Goal: Task Accomplishment & Management: Use online tool/utility

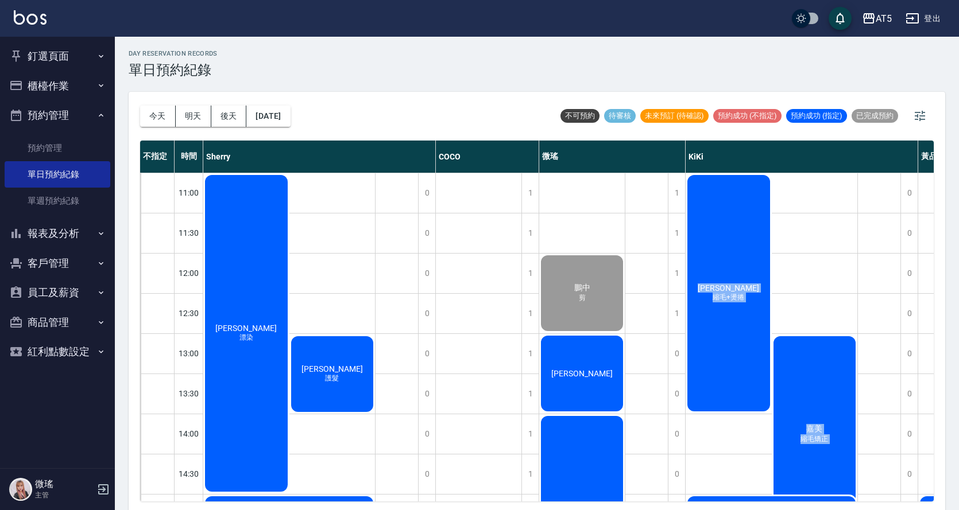
scroll to position [115, 0]
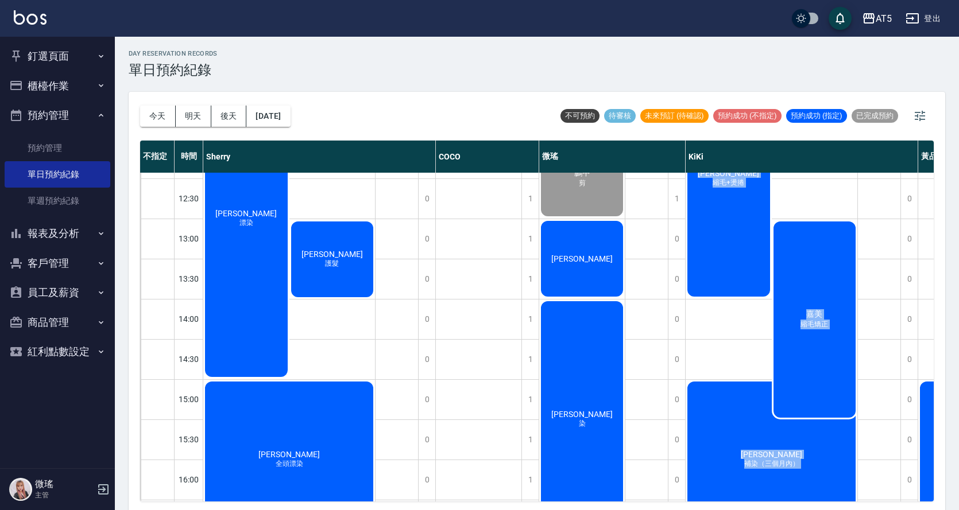
click at [819, 305] on div "嘉美 縮毛矯正" at bounding box center [814, 320] width 86 height 200
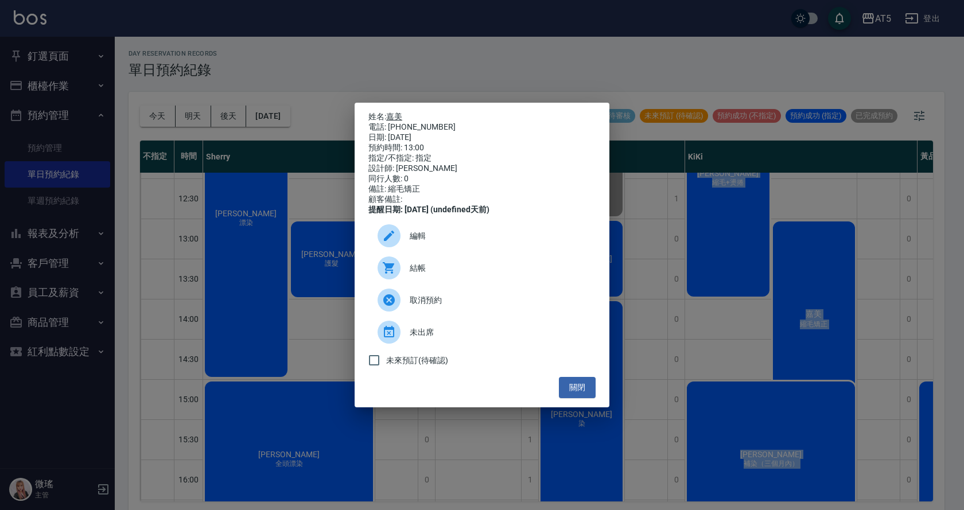
click at [393, 112] on link "嘉美" at bounding box center [394, 116] width 16 height 9
click at [577, 398] on button "關閉" at bounding box center [577, 387] width 37 height 21
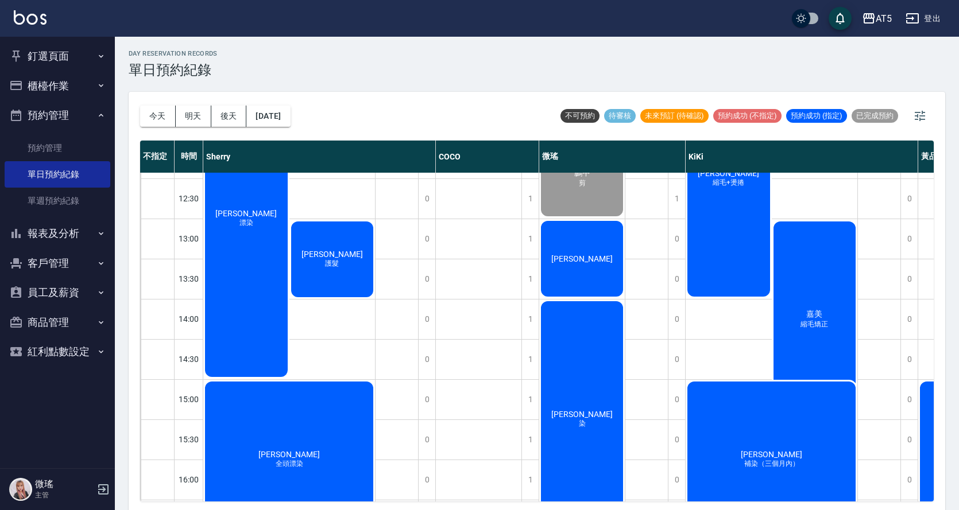
click at [568, 271] on div "[PERSON_NAME]" at bounding box center [582, 258] width 86 height 79
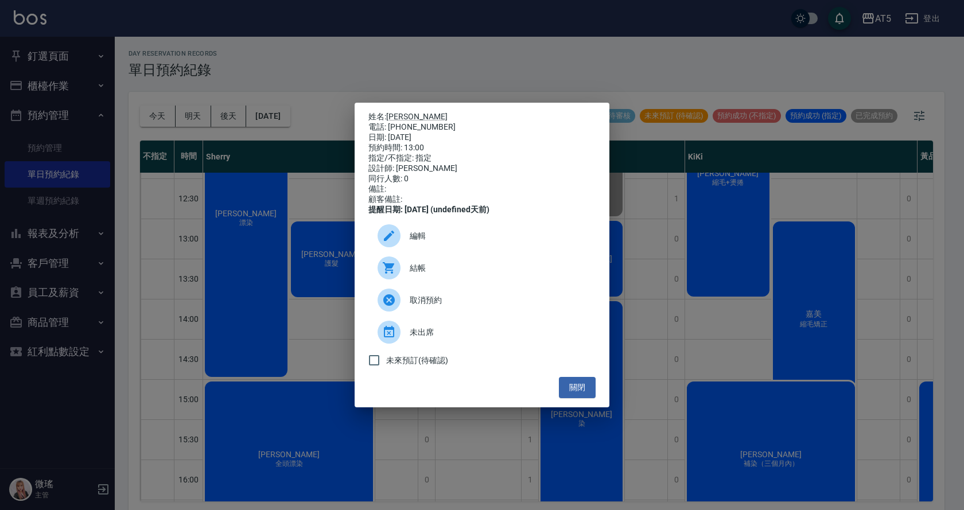
click at [424, 282] on div "結帳" at bounding box center [482, 268] width 227 height 32
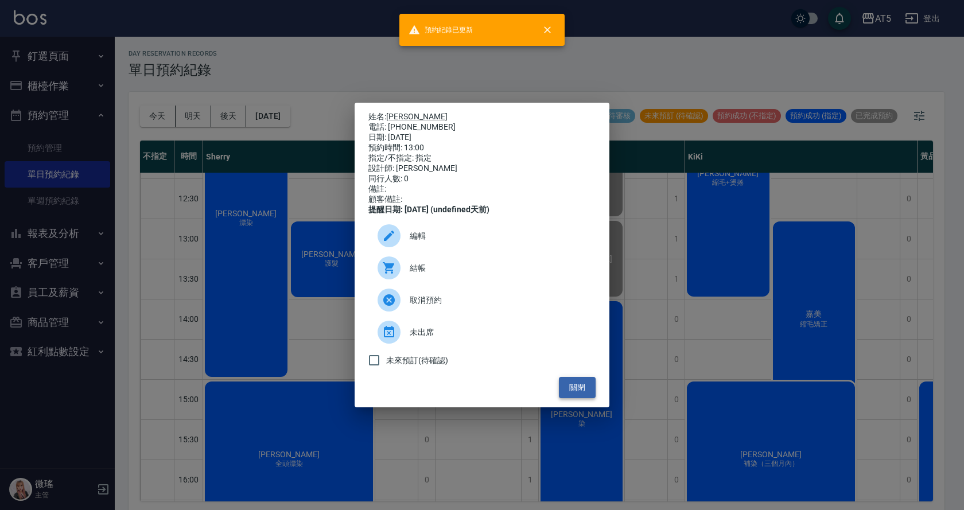
click at [567, 398] on button "關閉" at bounding box center [577, 387] width 37 height 21
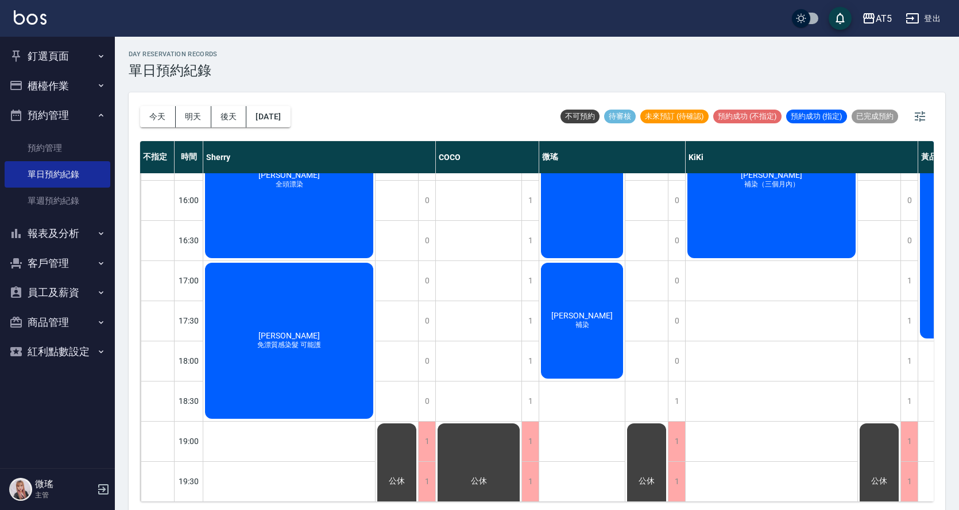
scroll to position [404, 0]
click at [916, 120] on icon "button" at bounding box center [919, 116] width 10 height 10
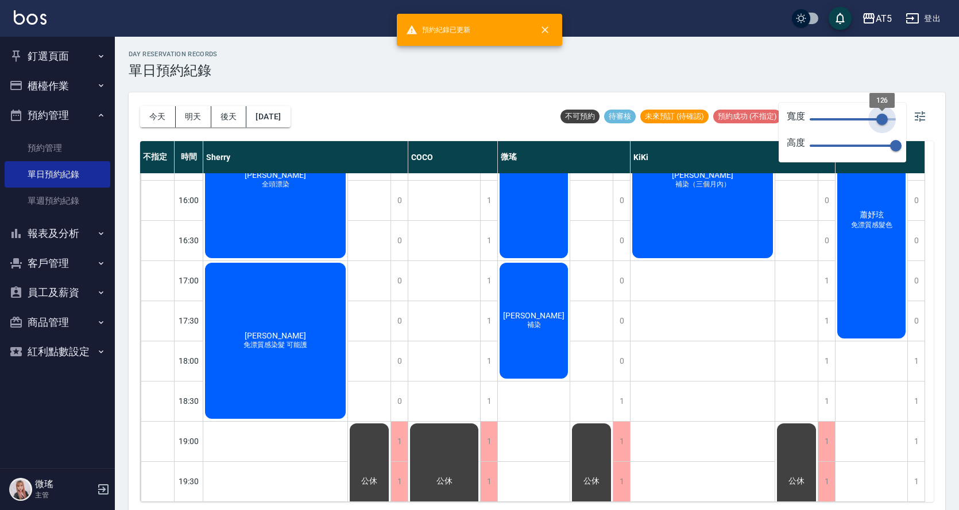
type input "117"
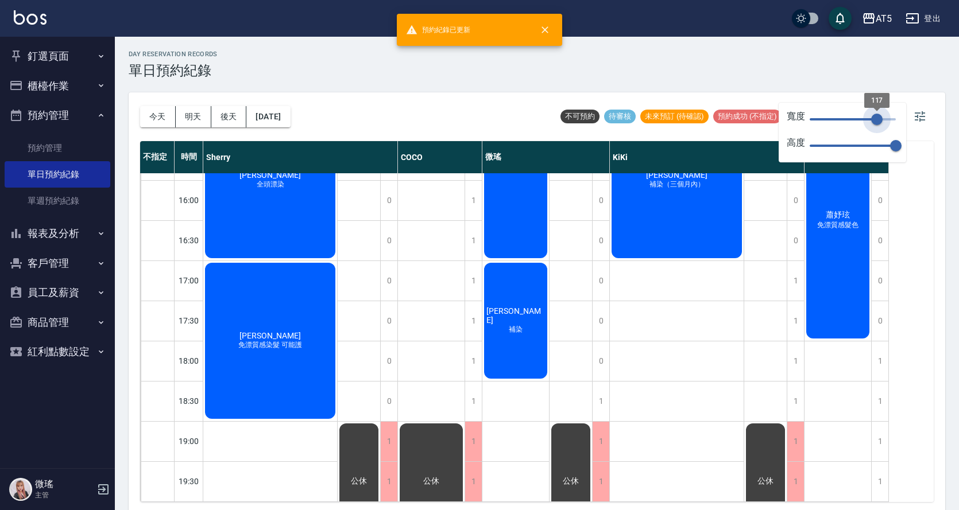
drag, startPoint x: 889, startPoint y: 121, endPoint x: 877, endPoint y: 117, distance: 13.1
click at [877, 117] on span "117" at bounding box center [876, 119] width 11 height 11
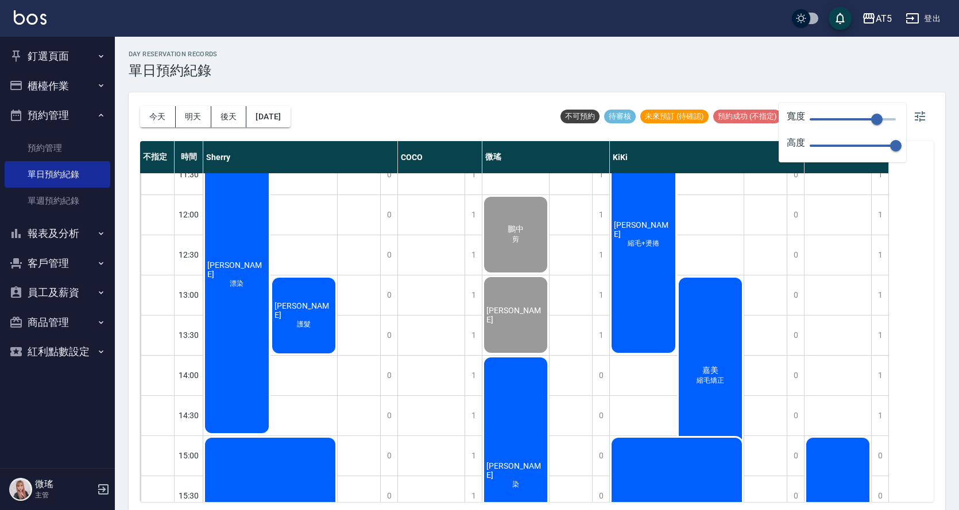
scroll to position [0, 0]
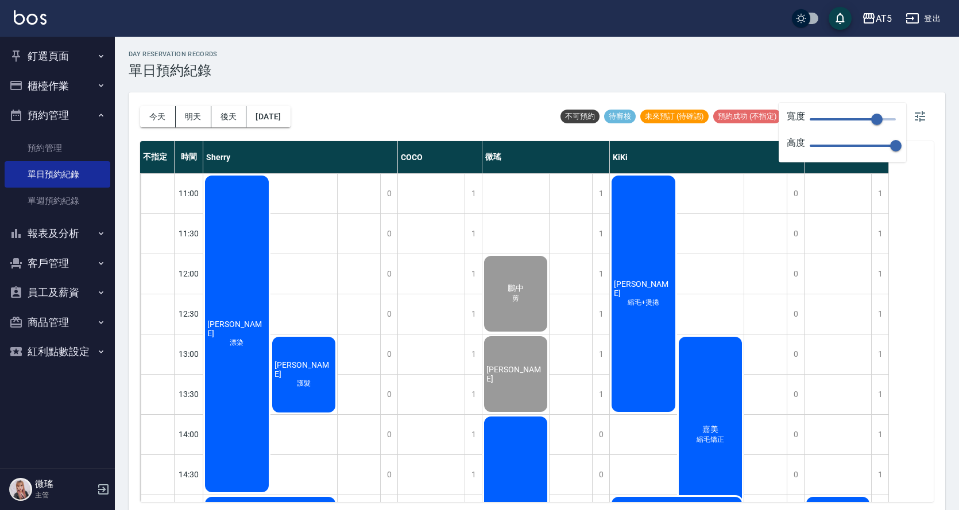
click at [903, 275] on div "不指定 時間 Sherry COCO 微瑤 KiKi [PERSON_NAME]11:00 11:30 12:00 12:30 13:00 13:30 14:…" at bounding box center [536, 321] width 793 height 361
click at [924, 109] on button "button" at bounding box center [920, 117] width 28 height 28
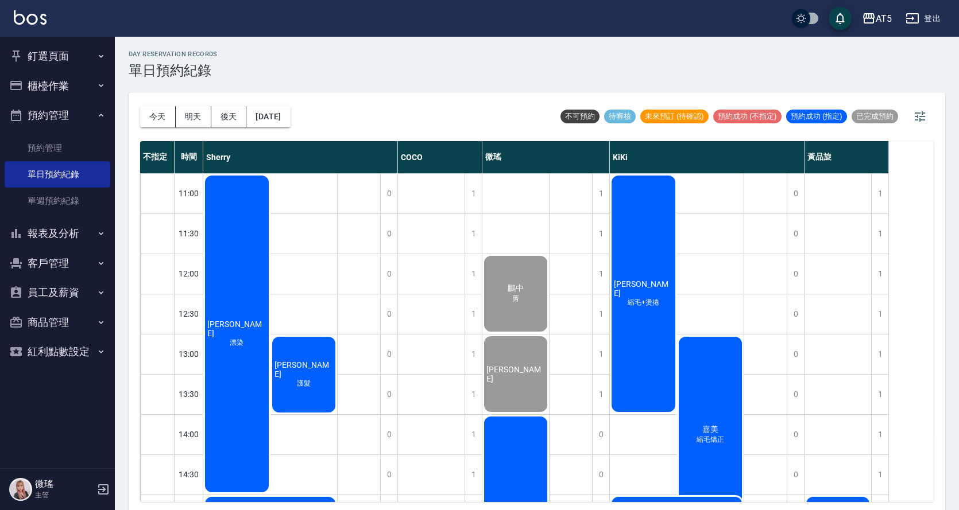
click at [67, 57] on button "釘選頁面" at bounding box center [58, 56] width 106 height 30
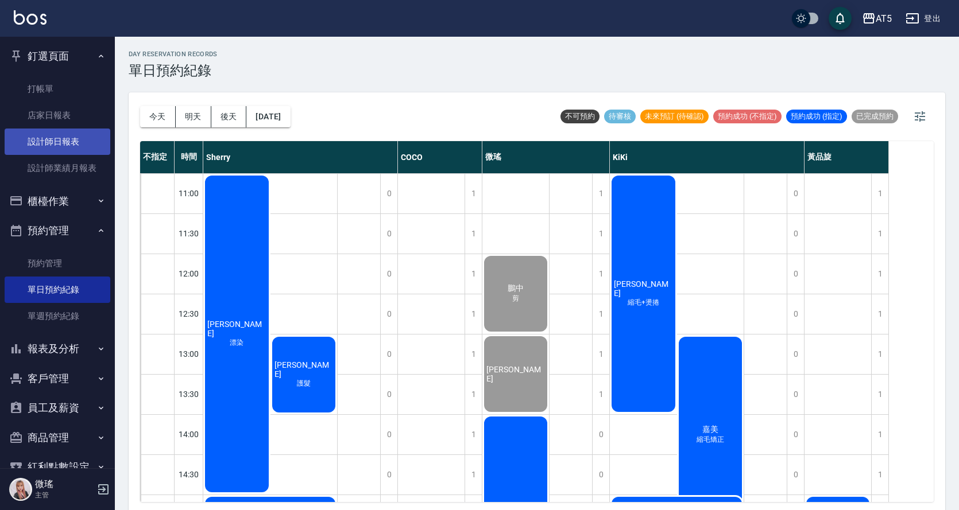
click at [67, 144] on link "設計師日報表" at bounding box center [58, 142] width 106 height 26
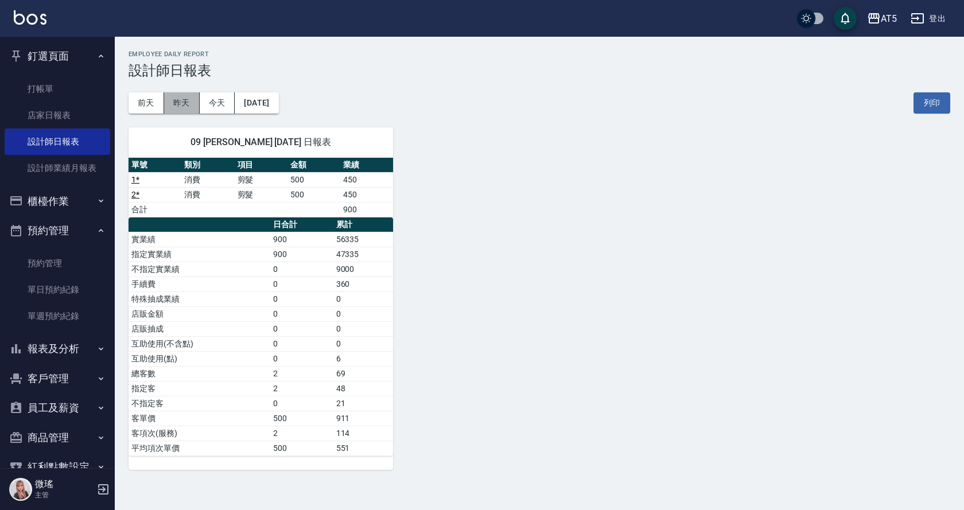
click at [194, 108] on button "昨天" at bounding box center [182, 102] width 36 height 21
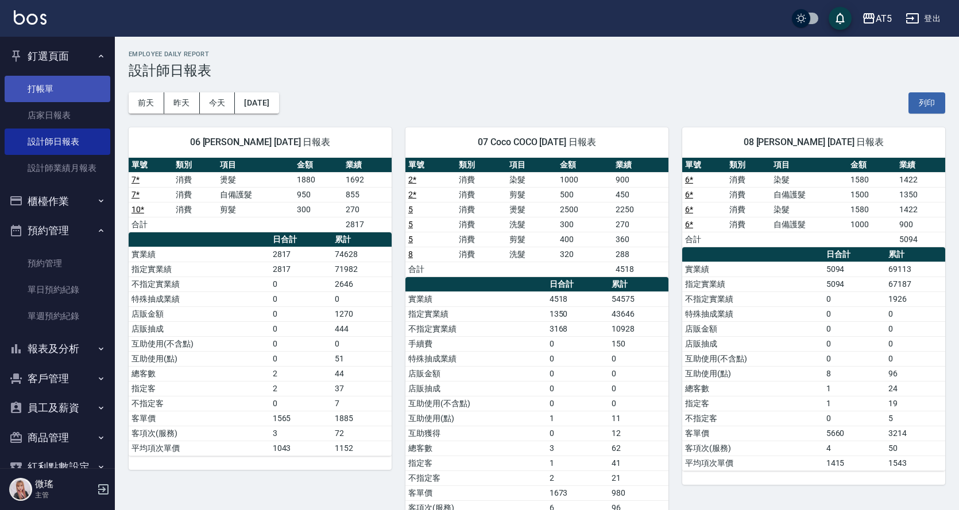
click at [72, 92] on link "打帳單" at bounding box center [58, 89] width 106 height 26
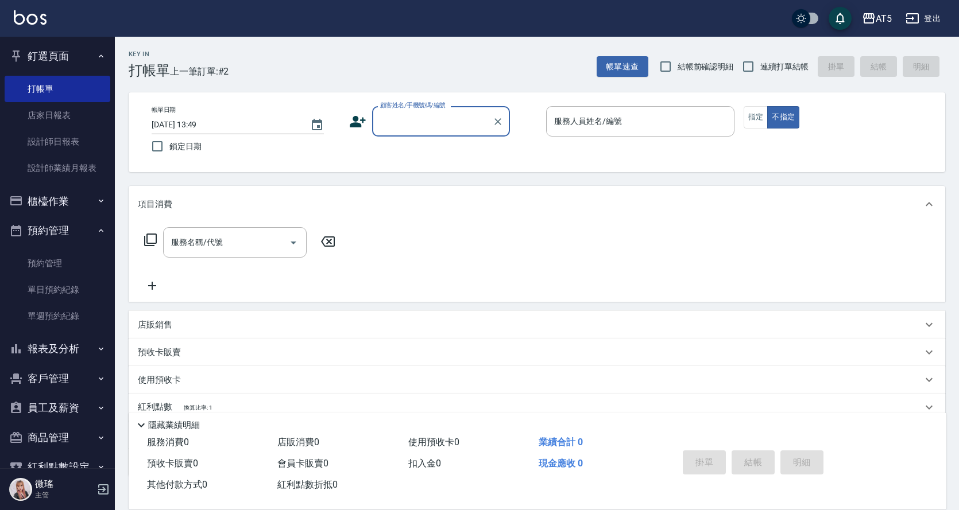
click at [449, 130] on input "顧客姓名/手機號碼/編號" at bounding box center [432, 121] width 110 height 20
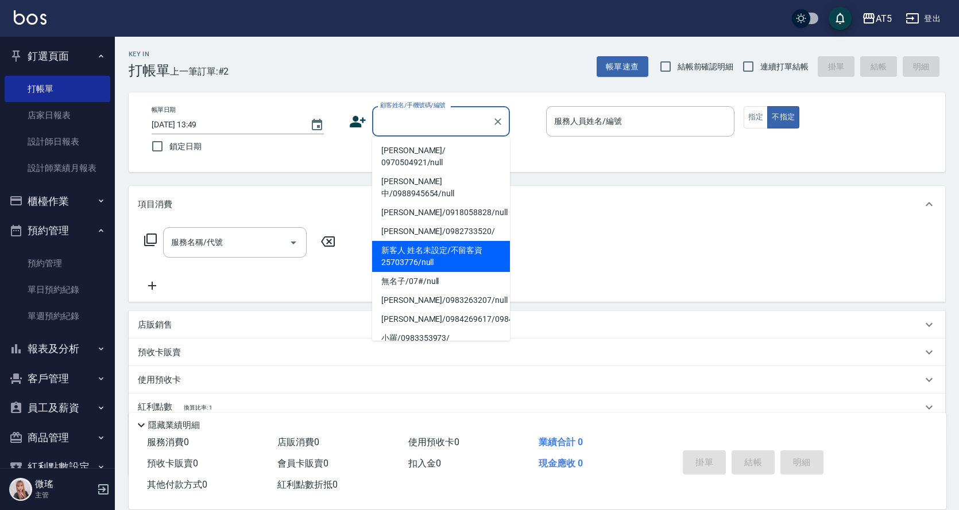
click at [445, 241] on li "新客人 姓名未設定/不留客資25703776/null" at bounding box center [441, 256] width 138 height 31
type input "新客人 姓名未設定/不留客資25703776/null"
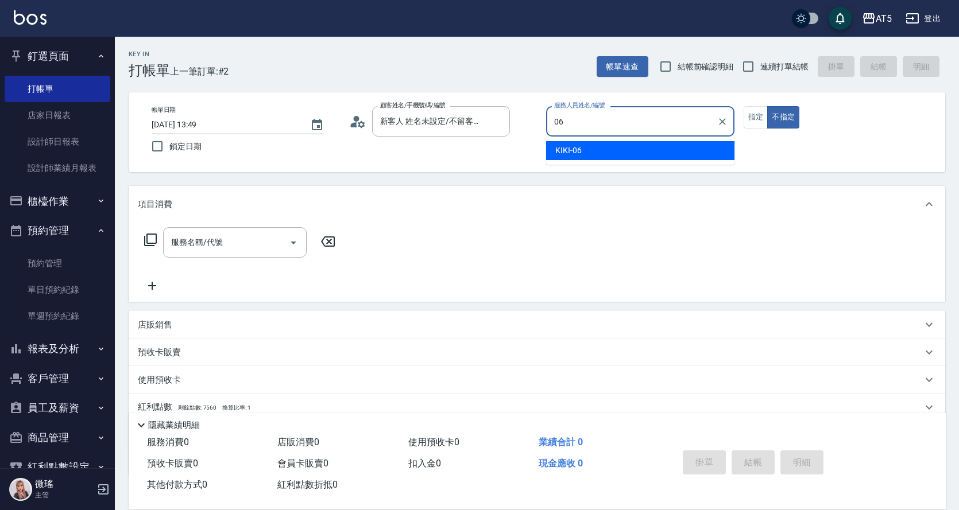
type input "KIKI-06"
type button "false"
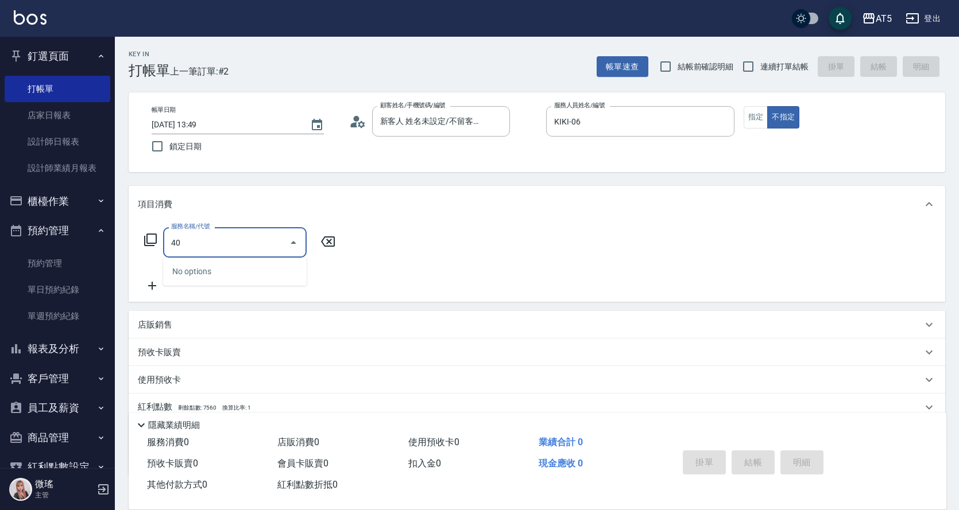
type input "401"
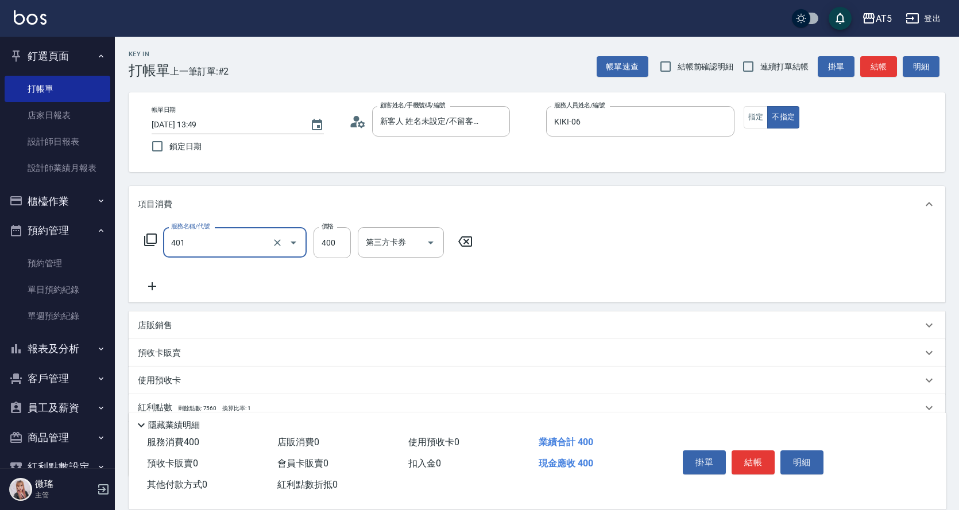
type input "40"
type input "剪髮(401)"
click at [157, 282] on icon at bounding box center [152, 287] width 29 height 14
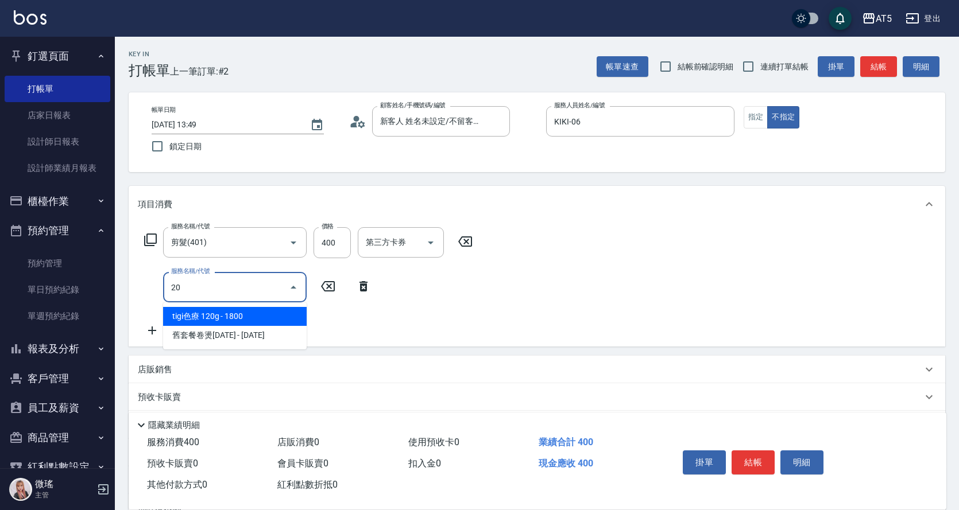
type input "201"
type input "70"
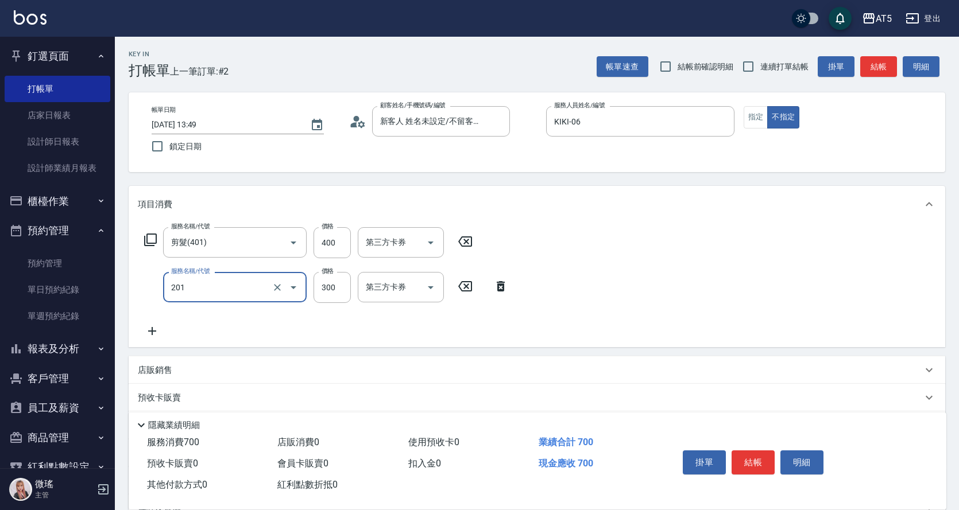
type input "洗髮(201)"
click at [761, 73] on label "連續打單結帳" at bounding box center [772, 67] width 72 height 24
click at [760, 73] on input "連續打單結帳" at bounding box center [748, 67] width 24 height 24
checkbox input "true"
click at [766, 119] on button "指定" at bounding box center [755, 117] width 25 height 22
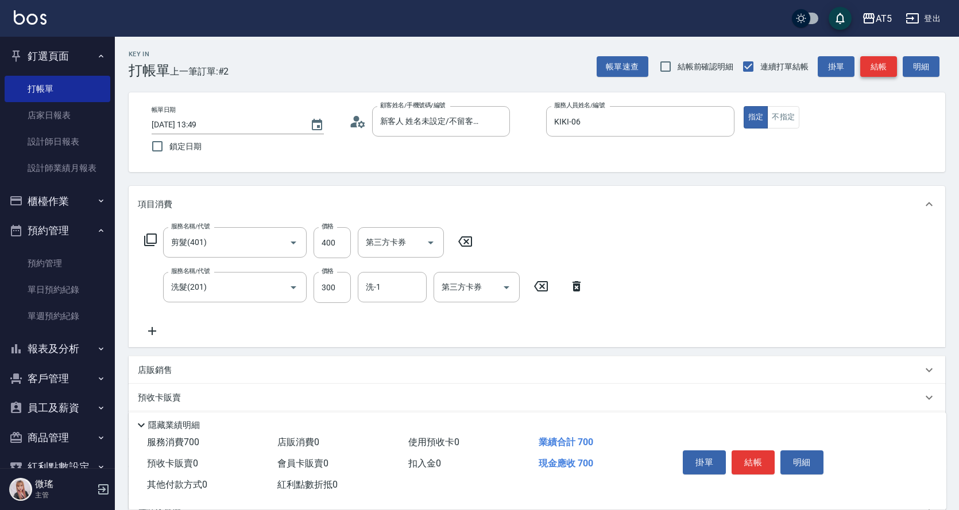
click at [870, 68] on button "結帳" at bounding box center [878, 66] width 37 height 21
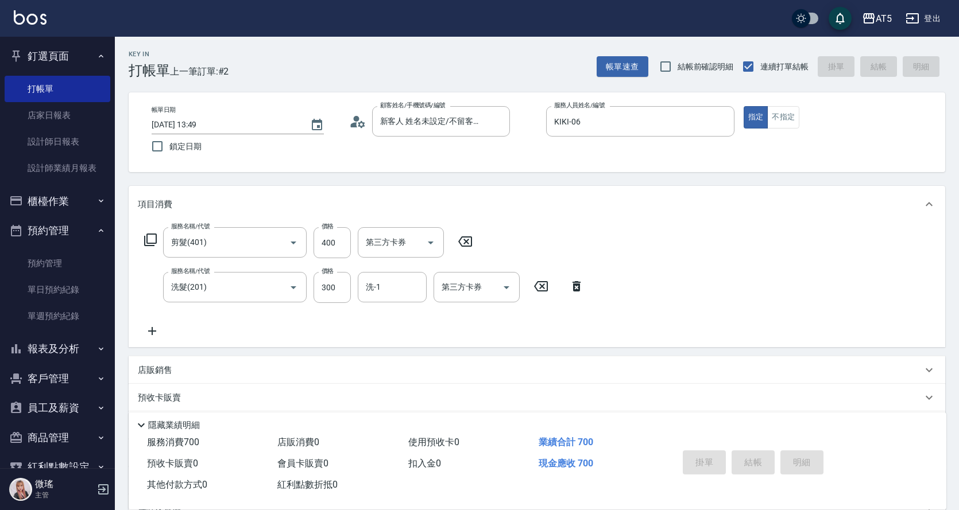
type input "0"
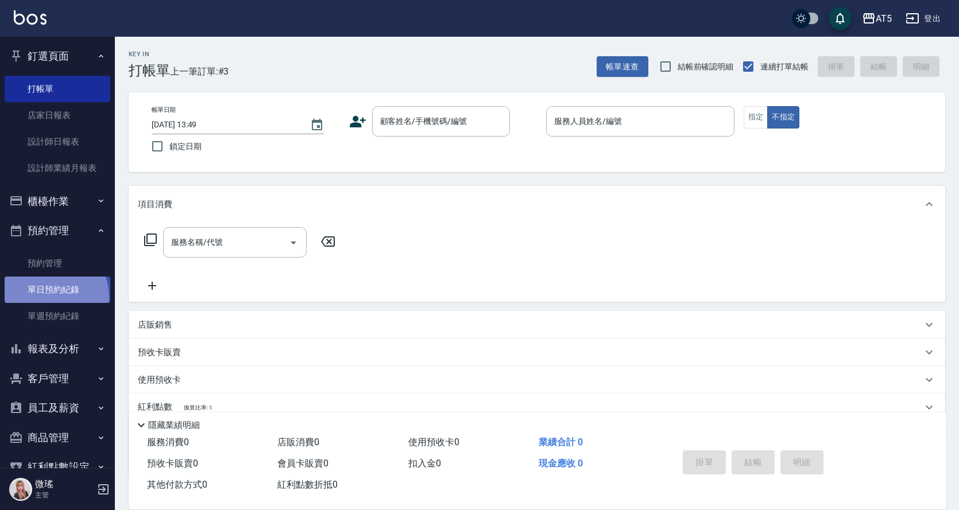
click at [44, 298] on link "單日預約紀錄" at bounding box center [58, 290] width 106 height 26
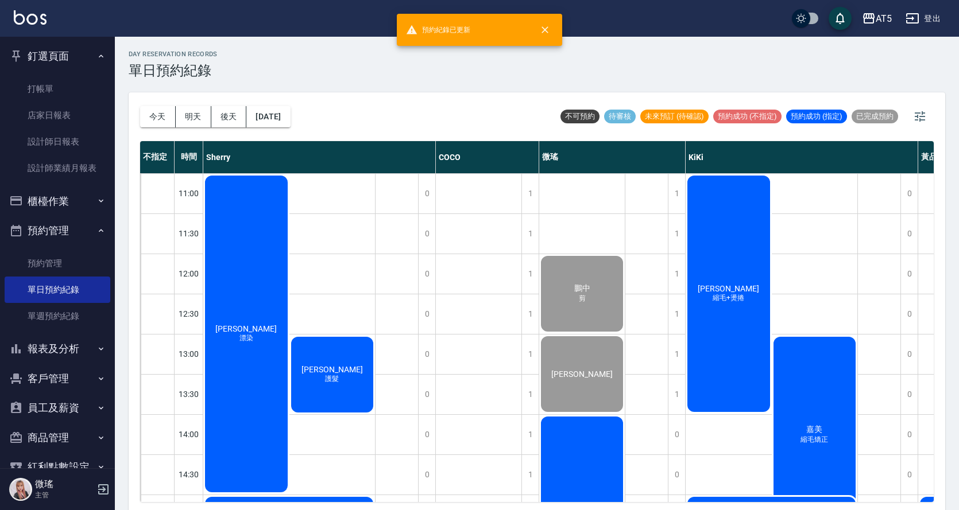
click at [707, 231] on div "[PERSON_NAME] 縮毛+燙捲" at bounding box center [728, 294] width 86 height 240
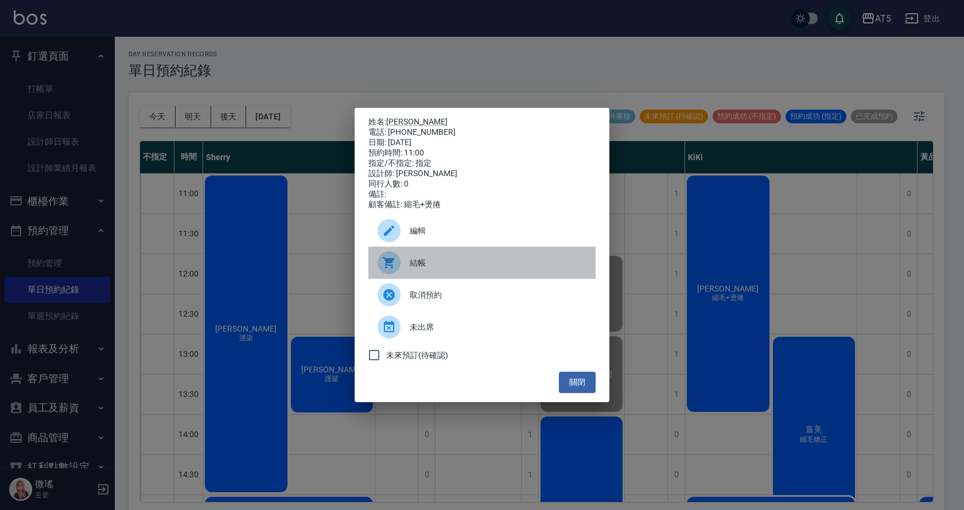
click at [390, 265] on icon at bounding box center [388, 262] width 11 height 11
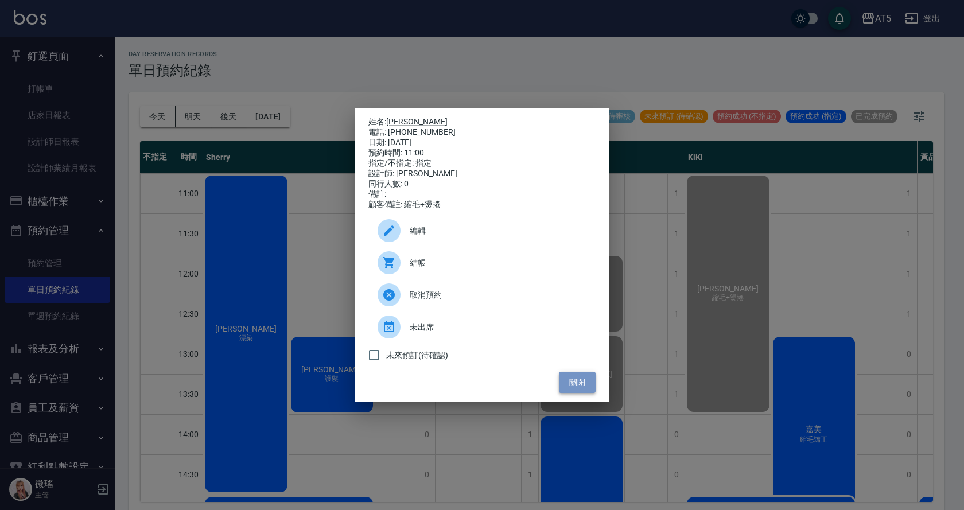
click at [572, 389] on button "關閉" at bounding box center [577, 382] width 37 height 21
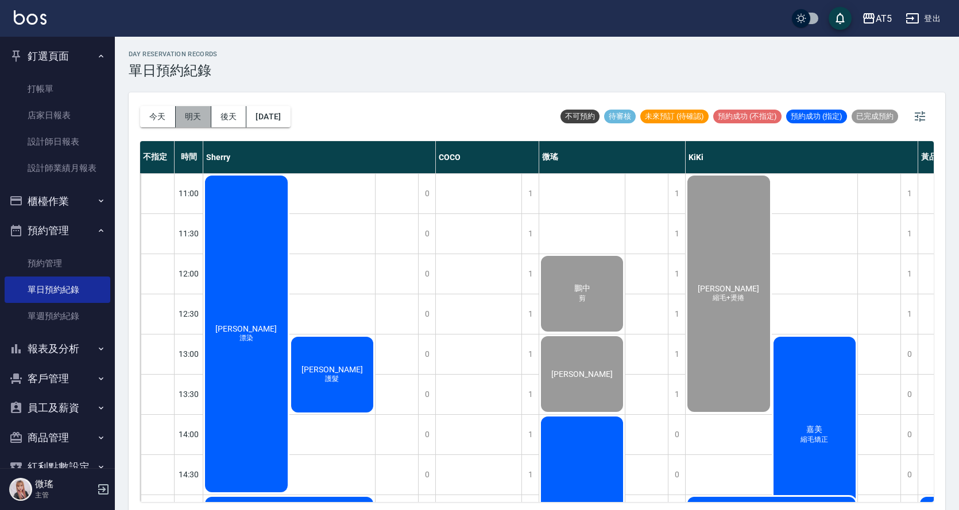
click at [200, 122] on button "明天" at bounding box center [194, 116] width 36 height 21
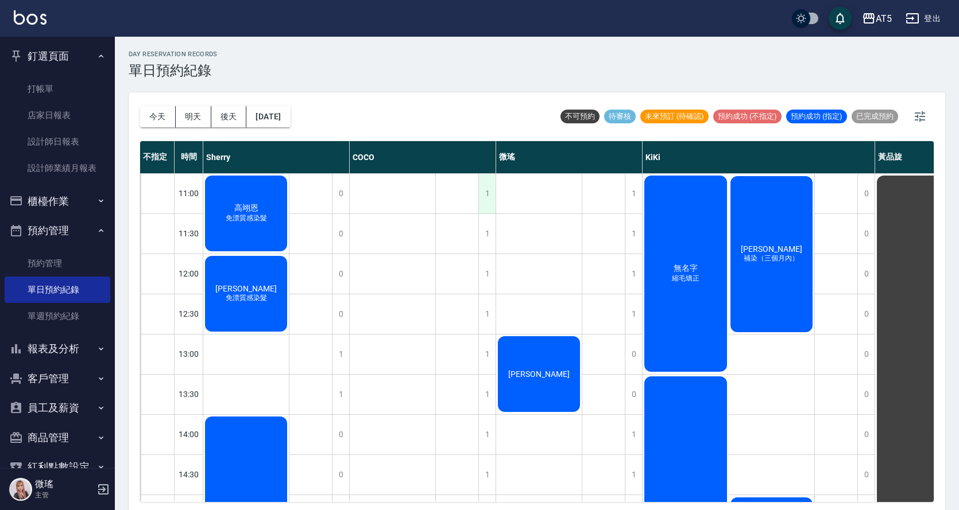
click at [487, 185] on div "1" at bounding box center [486, 194] width 17 height 40
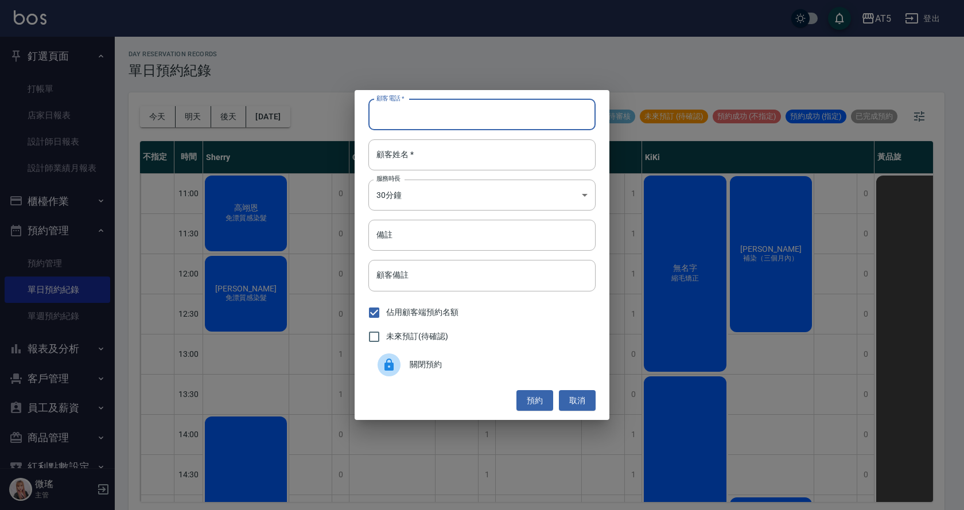
click at [457, 118] on input "顧客電話   *" at bounding box center [482, 114] width 227 height 31
drag, startPoint x: 430, startPoint y: 118, endPoint x: 405, endPoint y: 118, distance: 25.3
click at [382, 113] on input "09018" at bounding box center [482, 114] width 227 height 31
click at [405, 118] on input "09018" at bounding box center [482, 114] width 227 height 31
drag, startPoint x: 405, startPoint y: 118, endPoint x: 397, endPoint y: 119, distance: 8.1
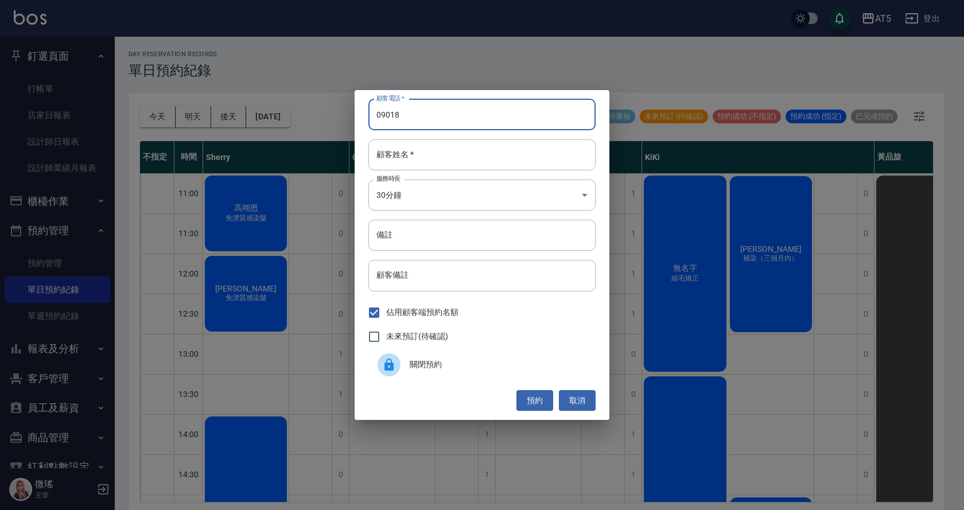
click at [391, 121] on input "09018" at bounding box center [482, 114] width 227 height 31
type input "0922018062"
click at [451, 154] on input "顧客姓名   *" at bounding box center [482, 154] width 227 height 31
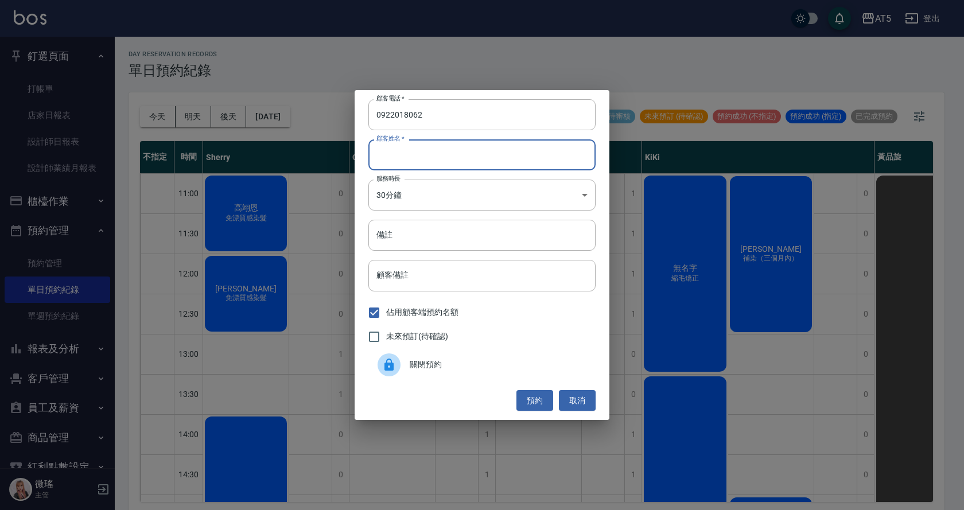
type input "o"
type input "ㄛ"
type input "[PERSON_NAME]"
click at [432, 203] on body "AT5 登出 釘選頁面 打帳單 店家日報表 設計師日報表 設計師業績月報表 櫃檯作業 打帳單 帳單列表 現金收支登錄 高階收支登錄 材料自購登錄 每日結帳 排…" at bounding box center [482, 257] width 964 height 514
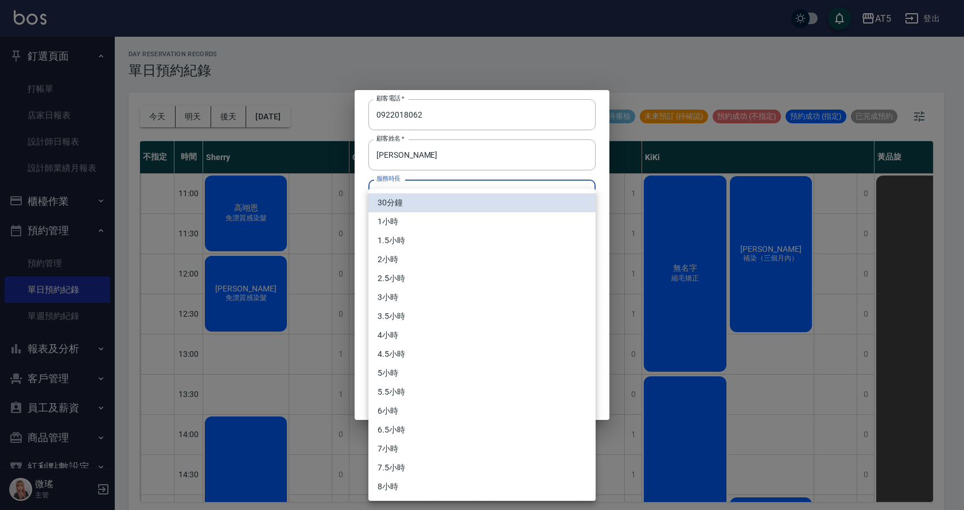
click at [414, 224] on li "1小時" at bounding box center [482, 221] width 227 height 19
type input "2"
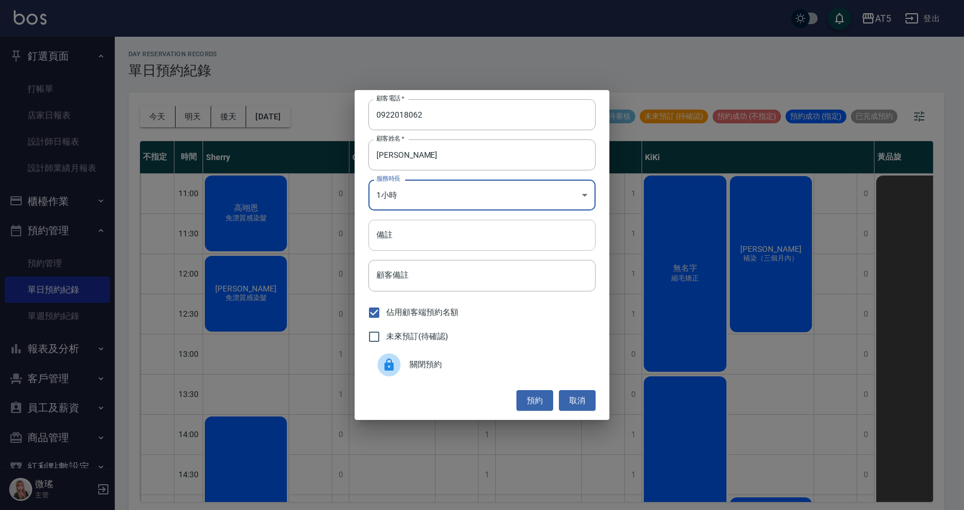
click at [409, 222] on input "備註" at bounding box center [482, 235] width 227 height 31
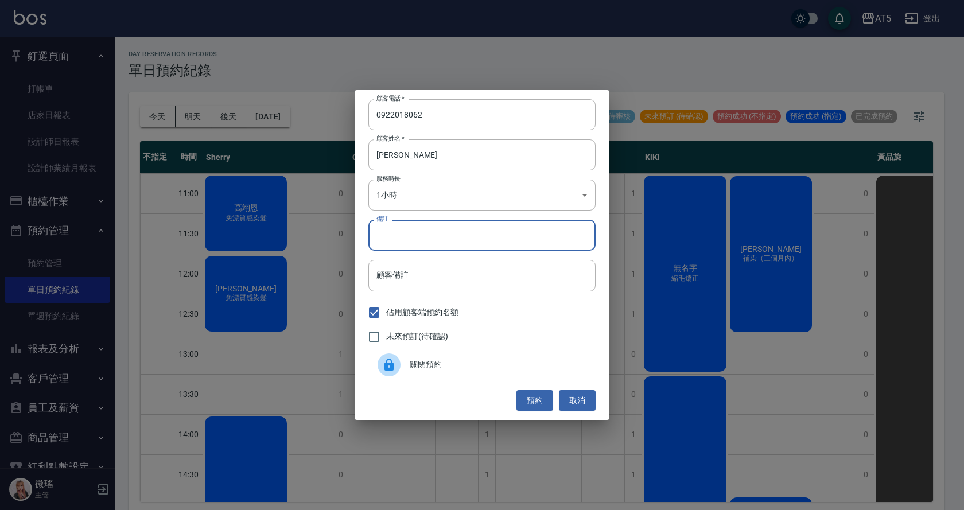
click at [409, 222] on input "備註" at bounding box center [482, 235] width 227 height 31
type input "ㄍ"
type input "洗剪"
click at [431, 331] on span "未來預訂(待確認)" at bounding box center [417, 337] width 62 height 12
click at [386, 331] on input "未來預訂(待確認)" at bounding box center [374, 337] width 24 height 24
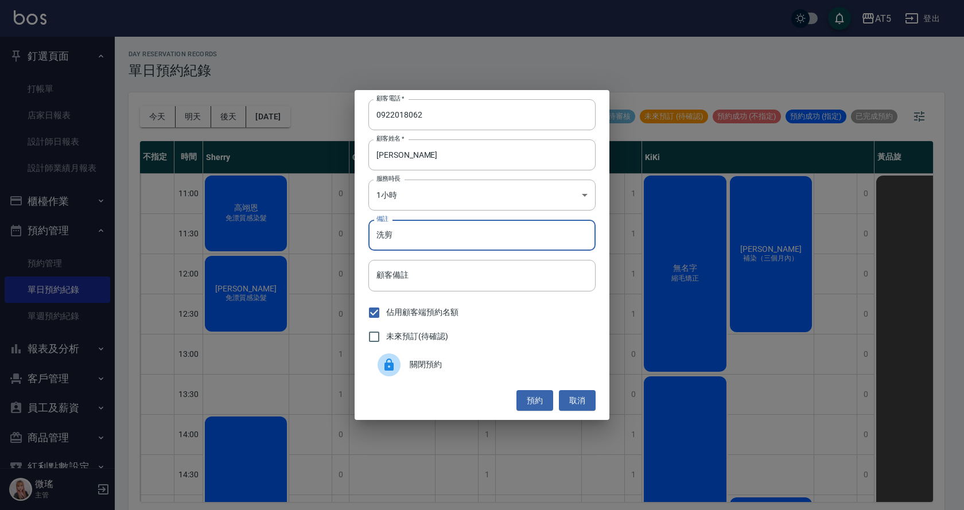
checkbox input "true"
click at [544, 390] on button "預約" at bounding box center [535, 400] width 37 height 21
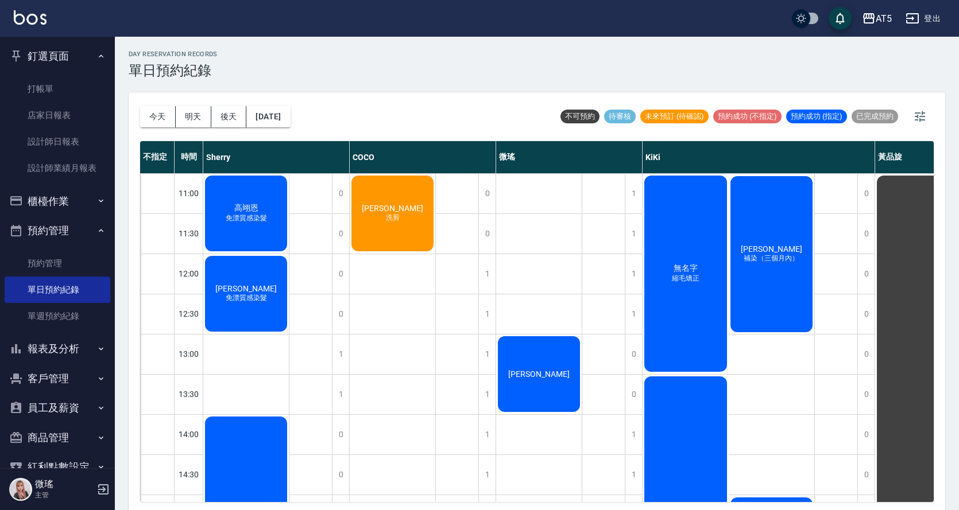
click at [213, 111] on button "後天" at bounding box center [229, 116] width 36 height 21
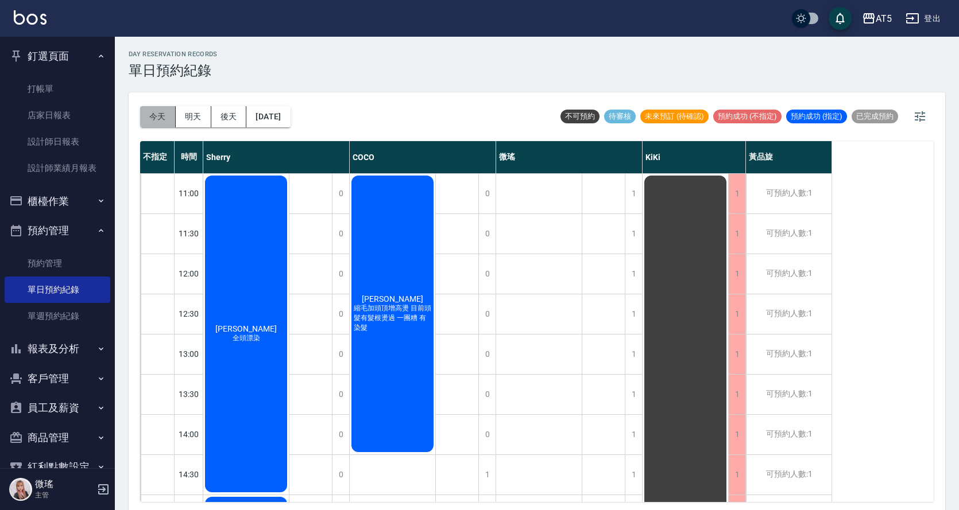
click at [155, 118] on button "今天" at bounding box center [158, 116] width 36 height 21
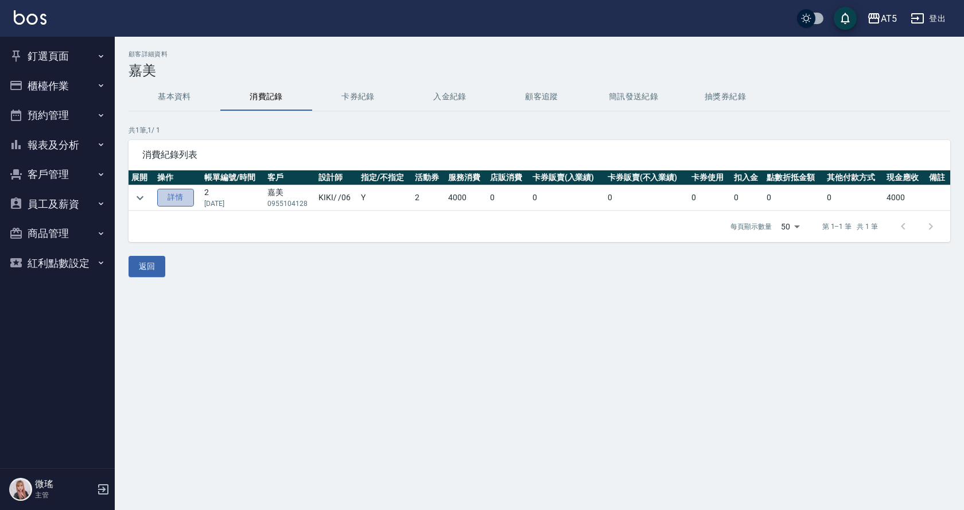
click at [190, 195] on link "詳情" at bounding box center [175, 198] width 37 height 18
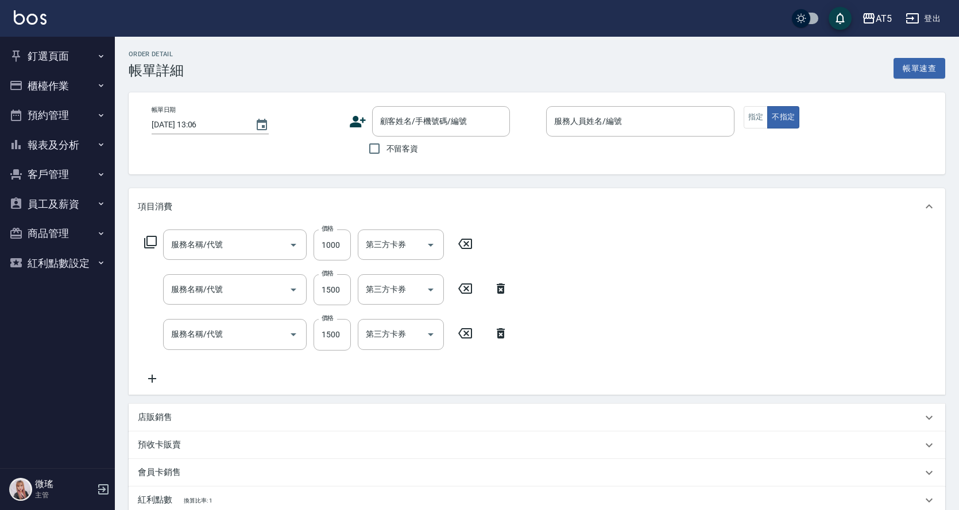
type input "2024/12/21 14:39"
type input "KIKI-06"
type input "400"
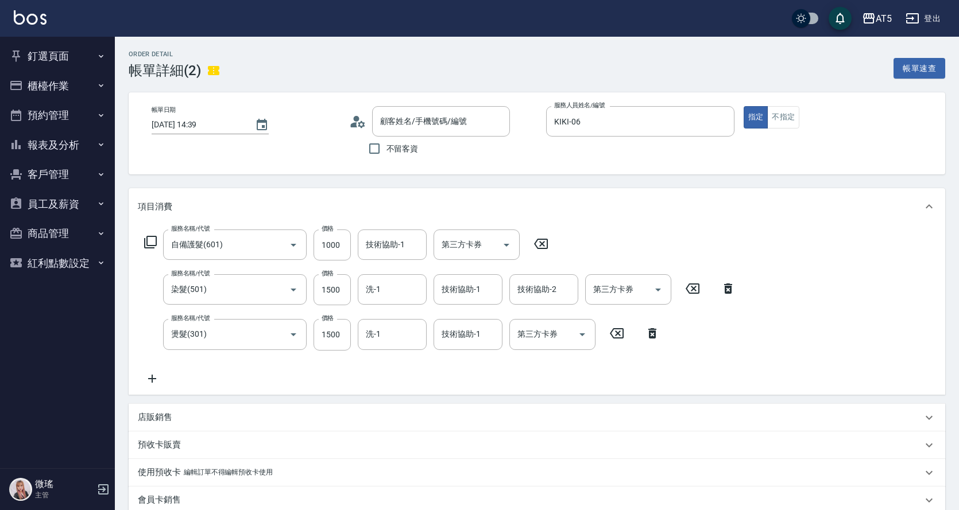
type input "自備護髮(601)"
type input "染髮(501)"
type input "燙髮(301)"
type input "嘉美/0955104128/null"
click at [66, 57] on button "釘選頁面" at bounding box center [58, 56] width 106 height 30
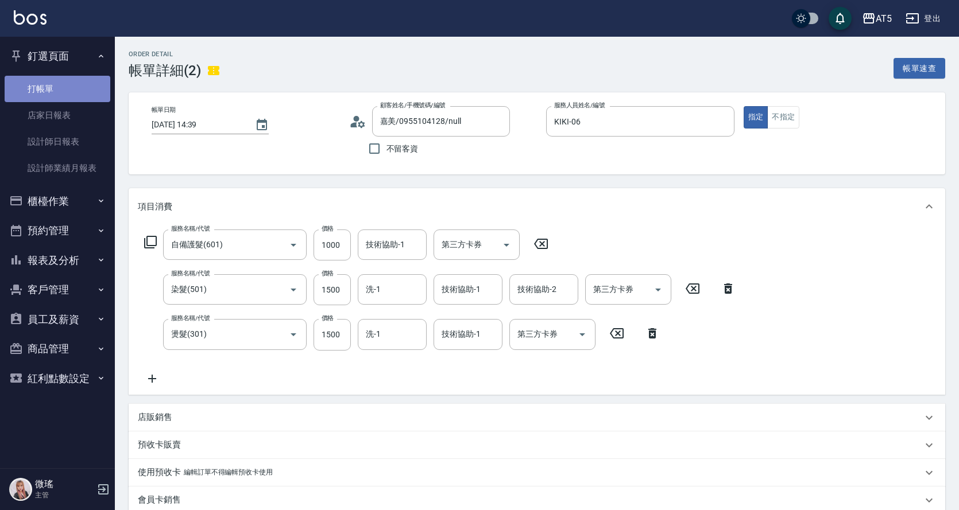
click at [63, 92] on link "打帳單" at bounding box center [58, 89] width 106 height 26
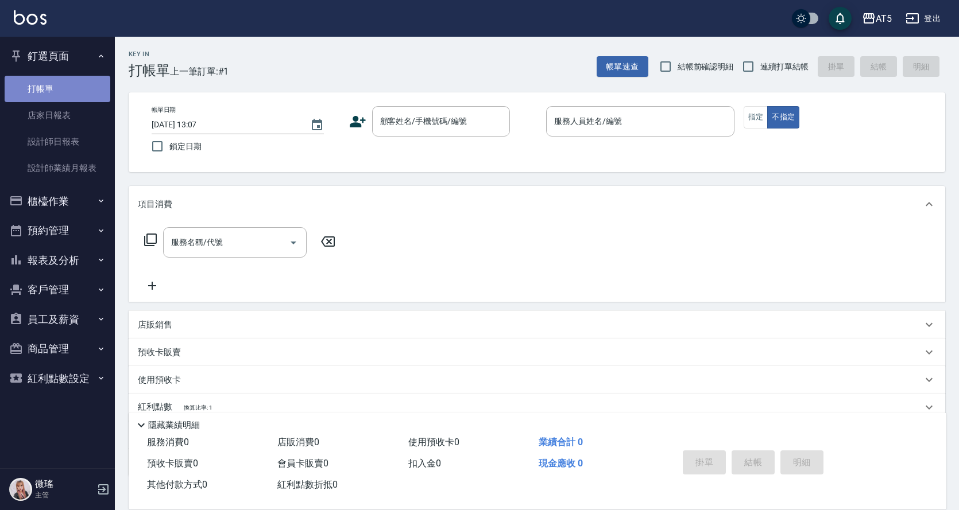
click at [63, 91] on link "打帳單" at bounding box center [58, 89] width 106 height 26
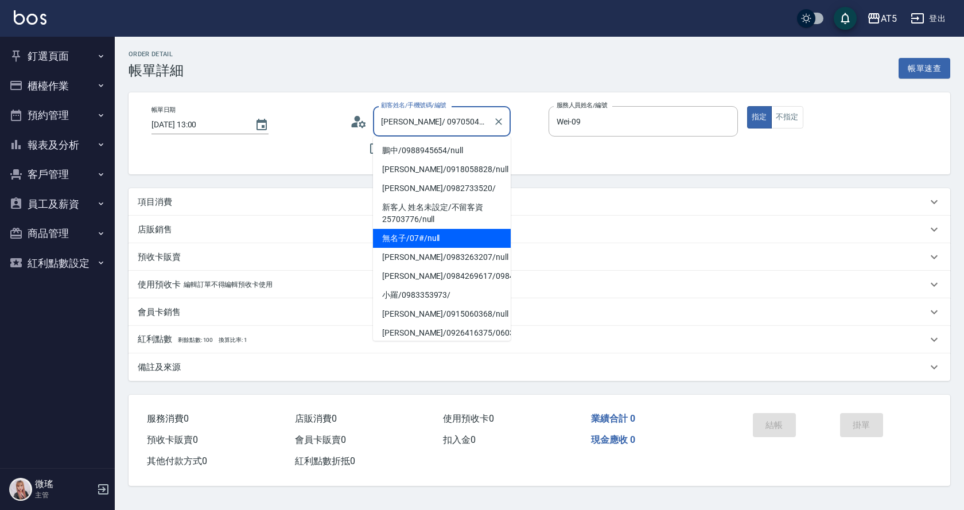
drag, startPoint x: 160, startPoint y: 198, endPoint x: 166, endPoint y: 220, distance: 22.9
click at [161, 198] on p "項目消費" at bounding box center [155, 202] width 34 height 12
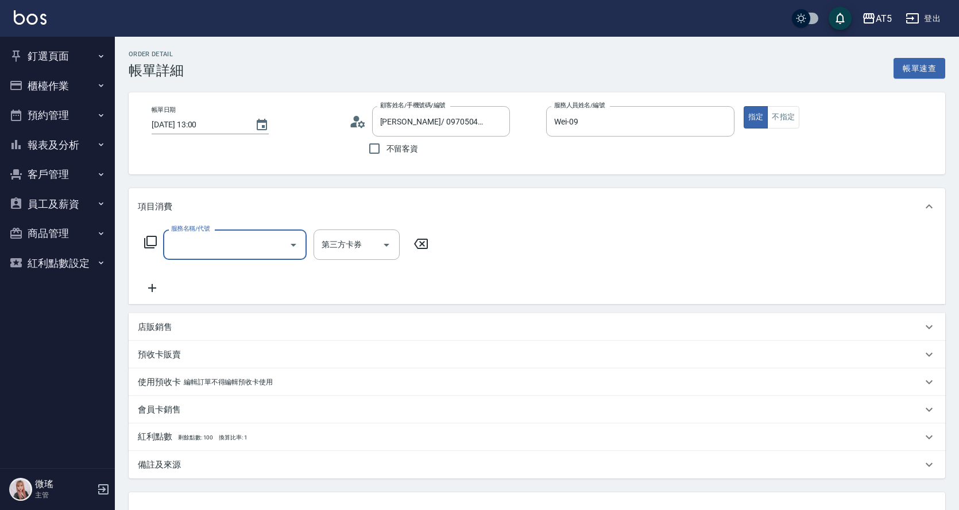
click at [178, 243] on input "服務名稱/代號" at bounding box center [226, 245] width 116 height 20
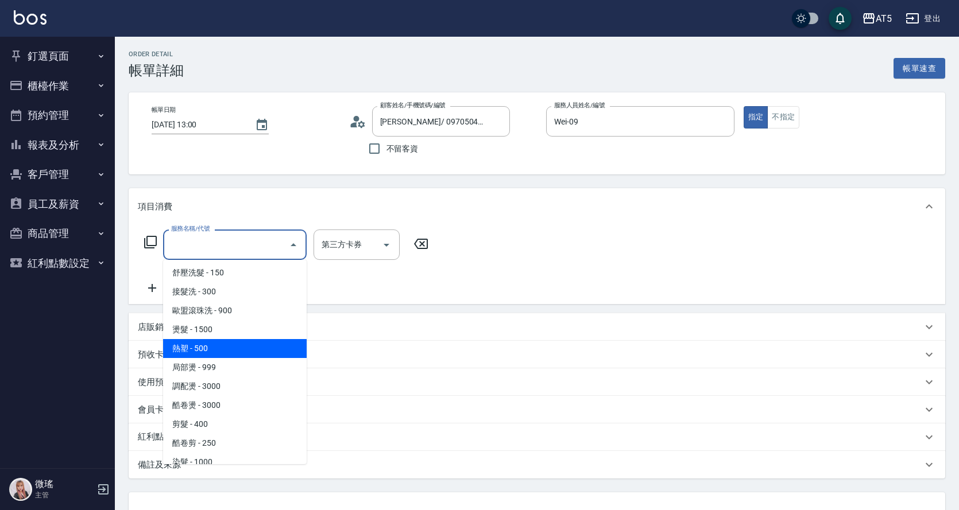
scroll to position [230, 0]
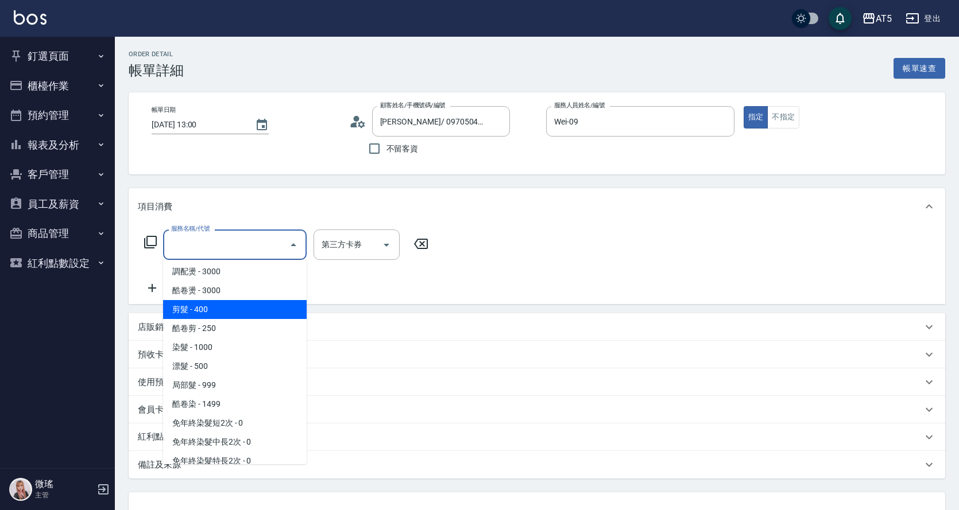
drag, startPoint x: 218, startPoint y: 304, endPoint x: 269, endPoint y: 282, distance: 55.0
click at [212, 305] on span "剪髮 - 400" at bounding box center [235, 309] width 144 height 19
type input "剪髮(401)"
type input "40"
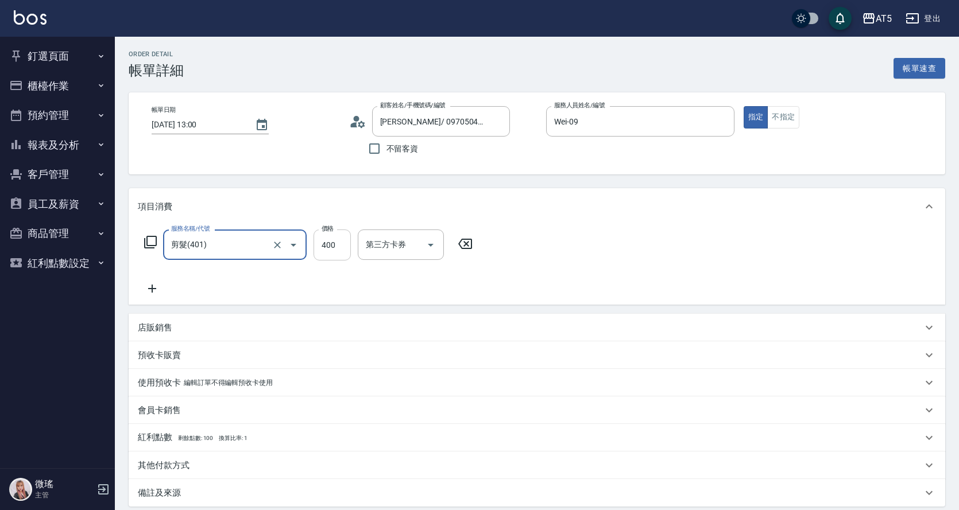
click at [331, 243] on input "400" at bounding box center [331, 245] width 37 height 31
type input "5"
type input "0"
type input "500"
type input "50"
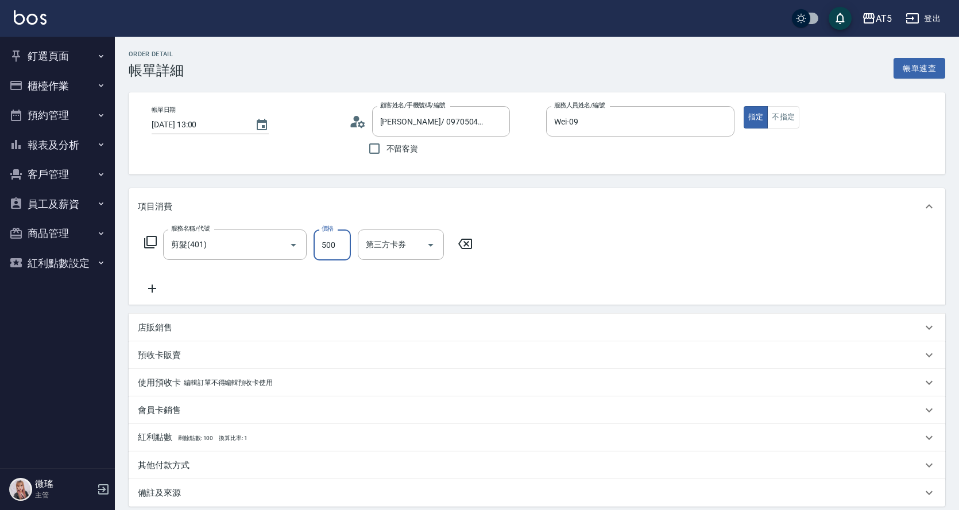
type input "500"
click at [715, 220] on div "項目消費" at bounding box center [537, 206] width 816 height 37
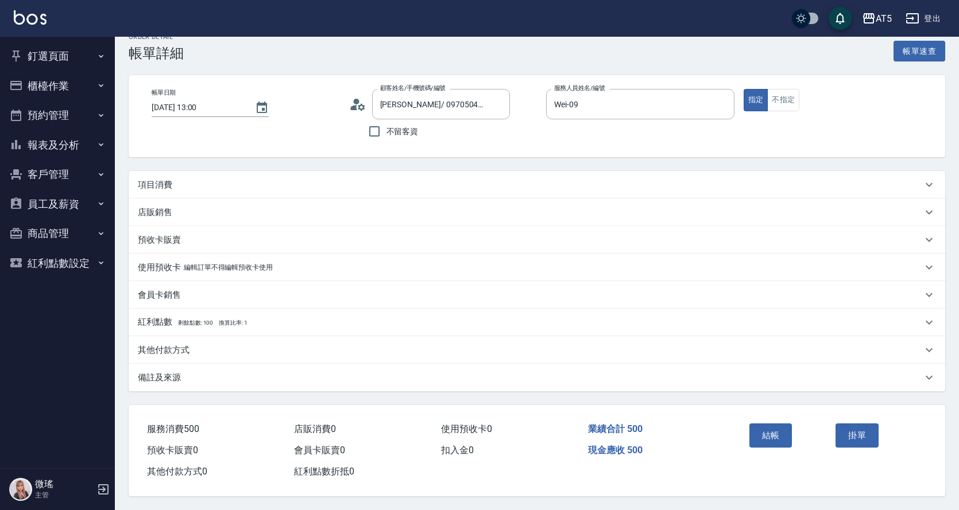
scroll to position [7, 0]
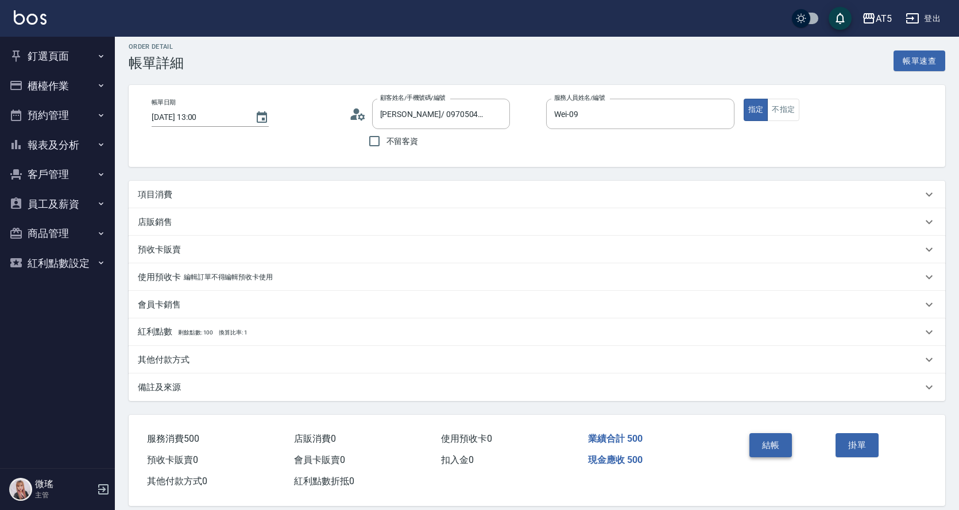
click at [781, 444] on button "結帳" at bounding box center [770, 445] width 43 height 24
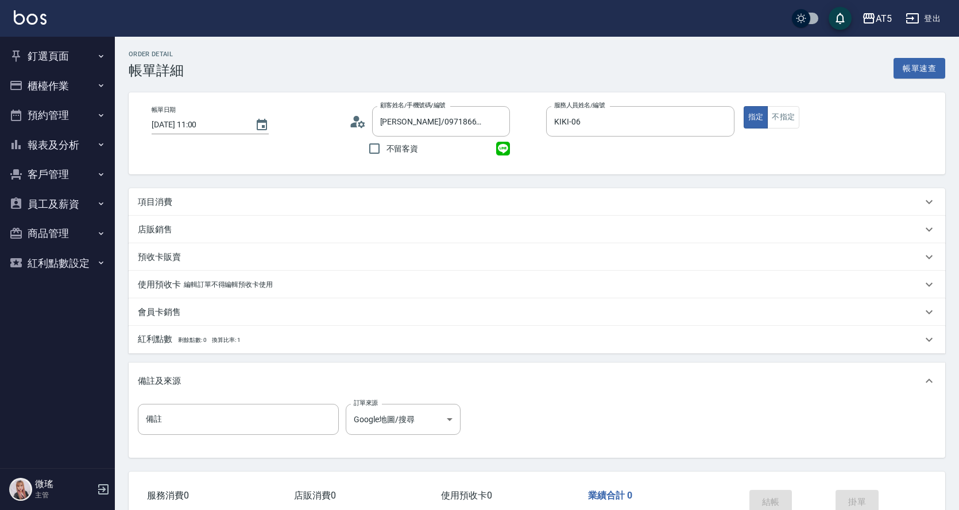
click at [270, 201] on div "項目消費" at bounding box center [530, 202] width 784 height 12
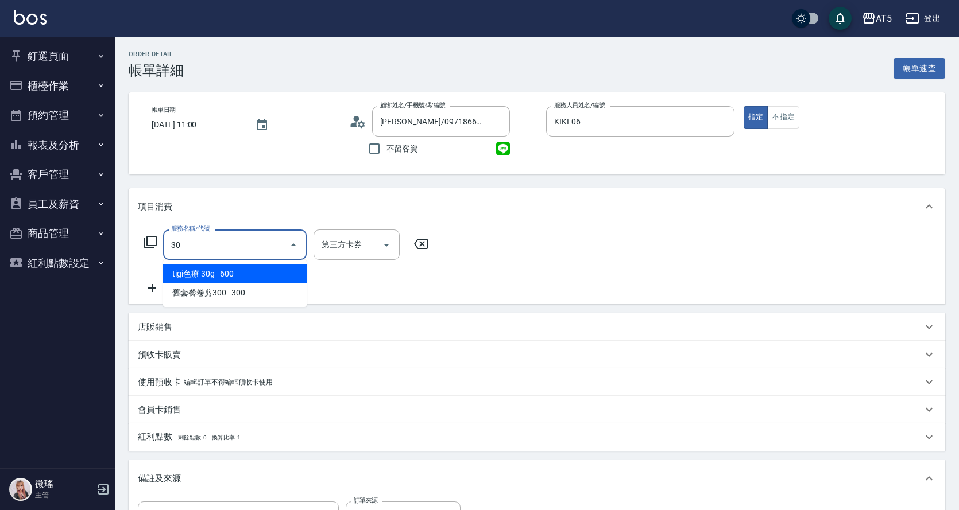
type input "301"
type input "150"
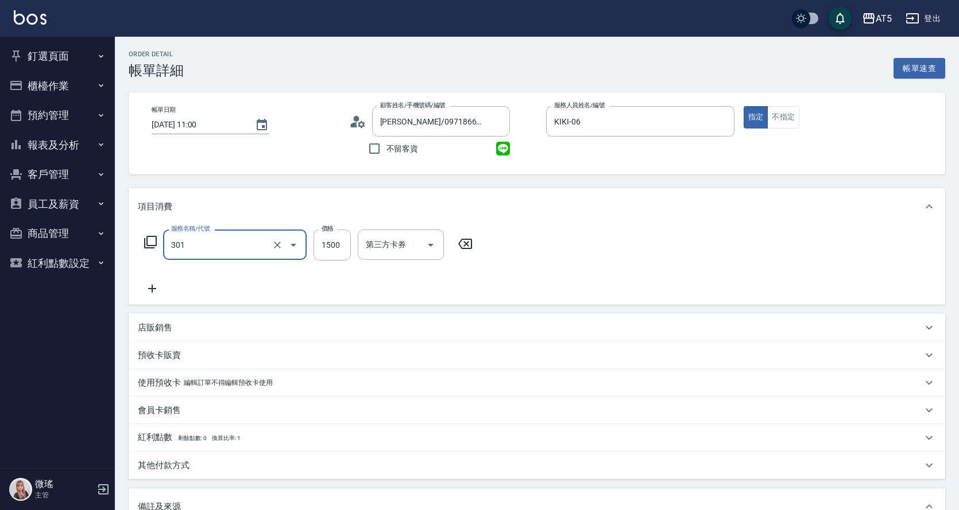
type input "燙髮(301)"
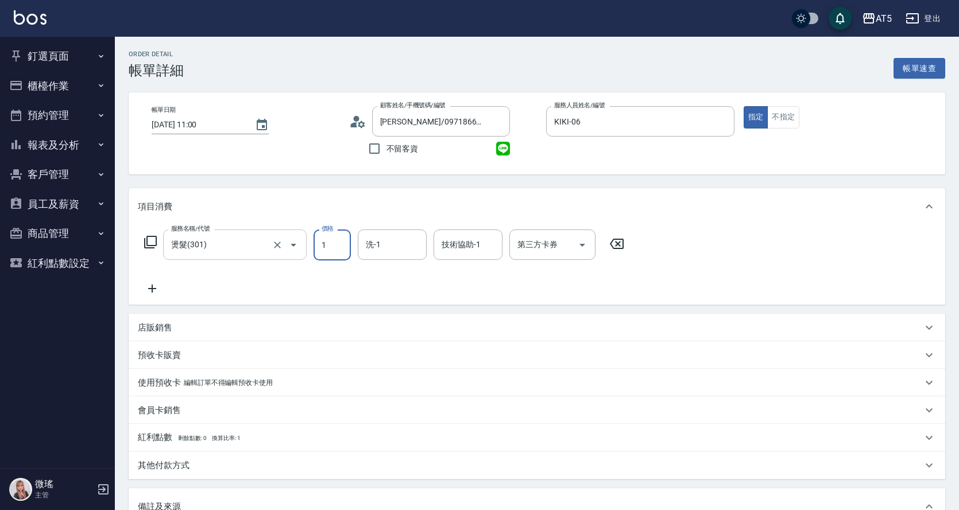
type input "12"
type input "0"
drag, startPoint x: 345, startPoint y: 249, endPoint x: 317, endPoint y: 247, distance: 27.6
click at [317, 247] on input "12" at bounding box center [331, 245] width 37 height 31
type input "25"
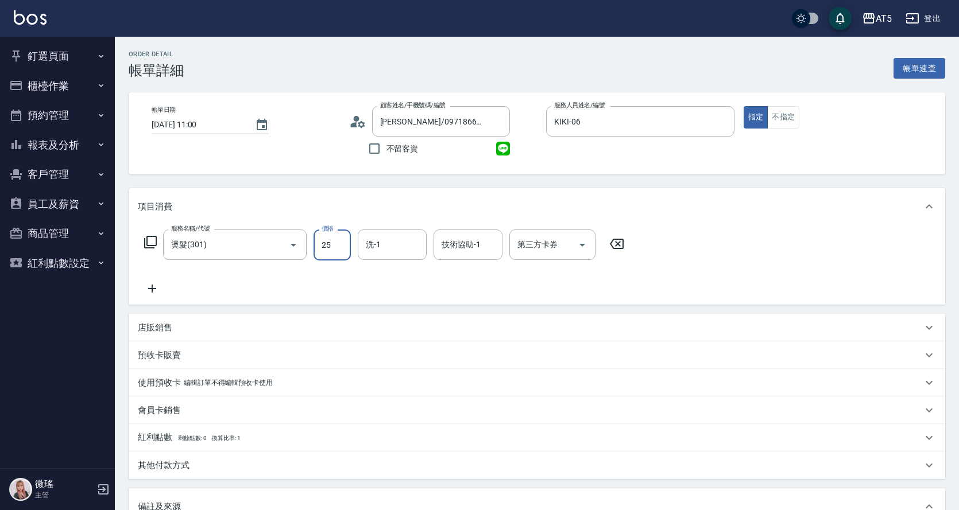
type input "20"
type input "2580"
type input "250"
type input "2580"
type input "sandy-03"
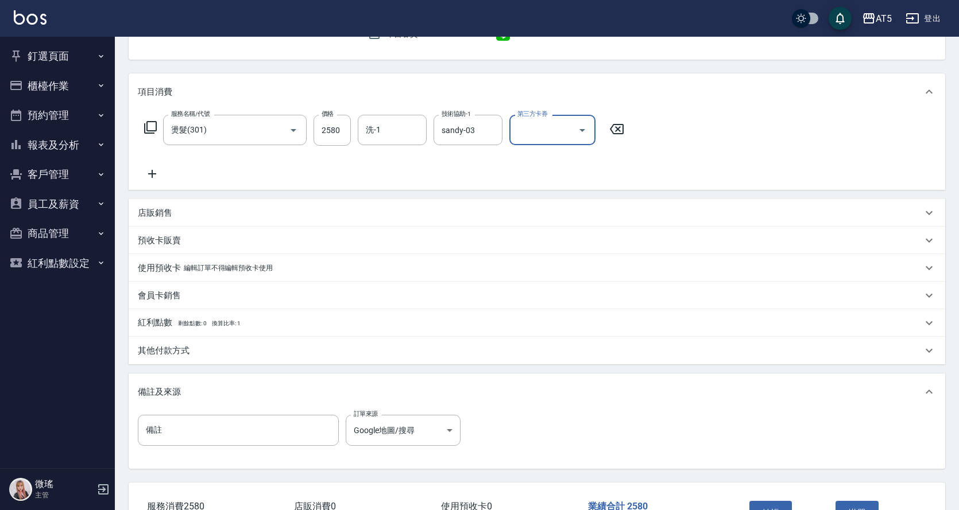
scroll to position [197, 0]
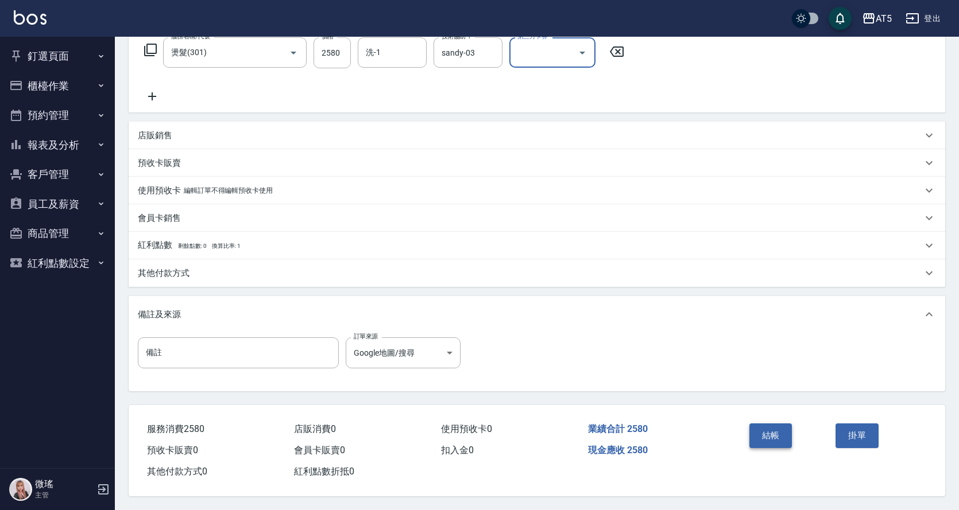
click at [780, 425] on button "結帳" at bounding box center [770, 436] width 43 height 24
